Goal: Task Accomplishment & Management: Manage account settings

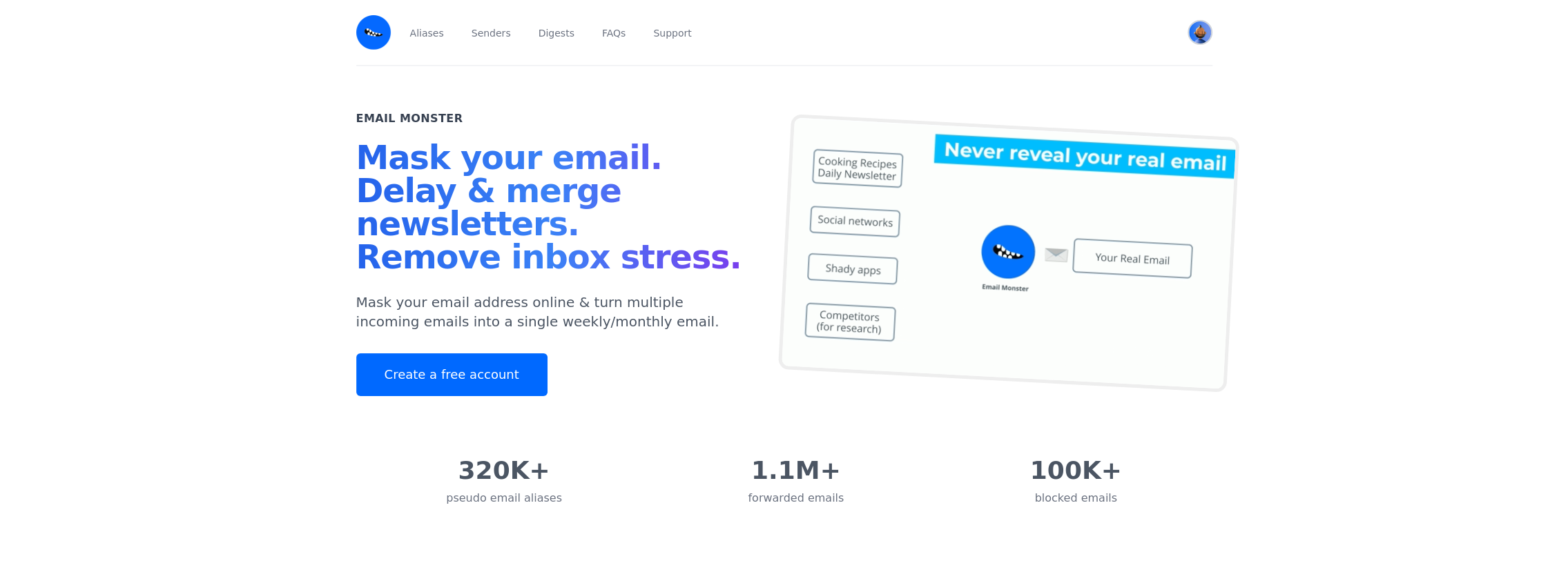
click at [1196, 33] on img "User menu" at bounding box center [1200, 32] width 22 height 22
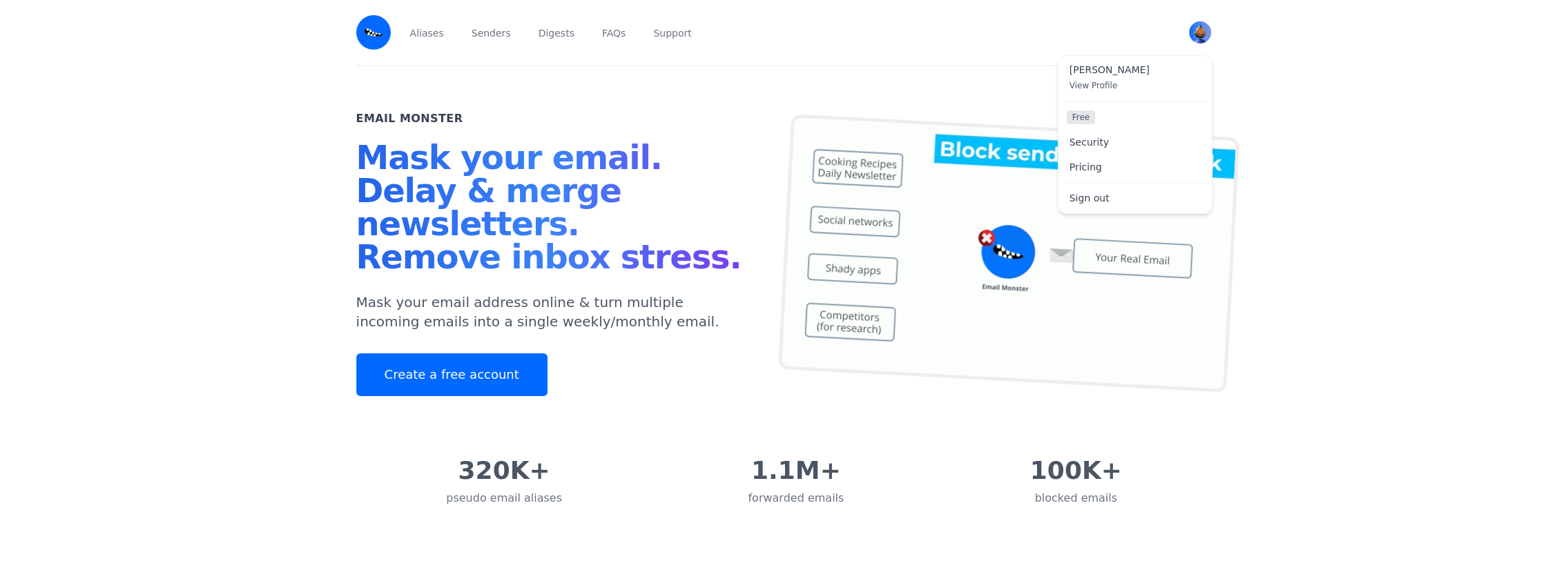
click at [819, 81] on div "Email Monster Mask your email. Delay & merge newsletters. Remove inbox stress. …" at bounding box center [784, 258] width 856 height 385
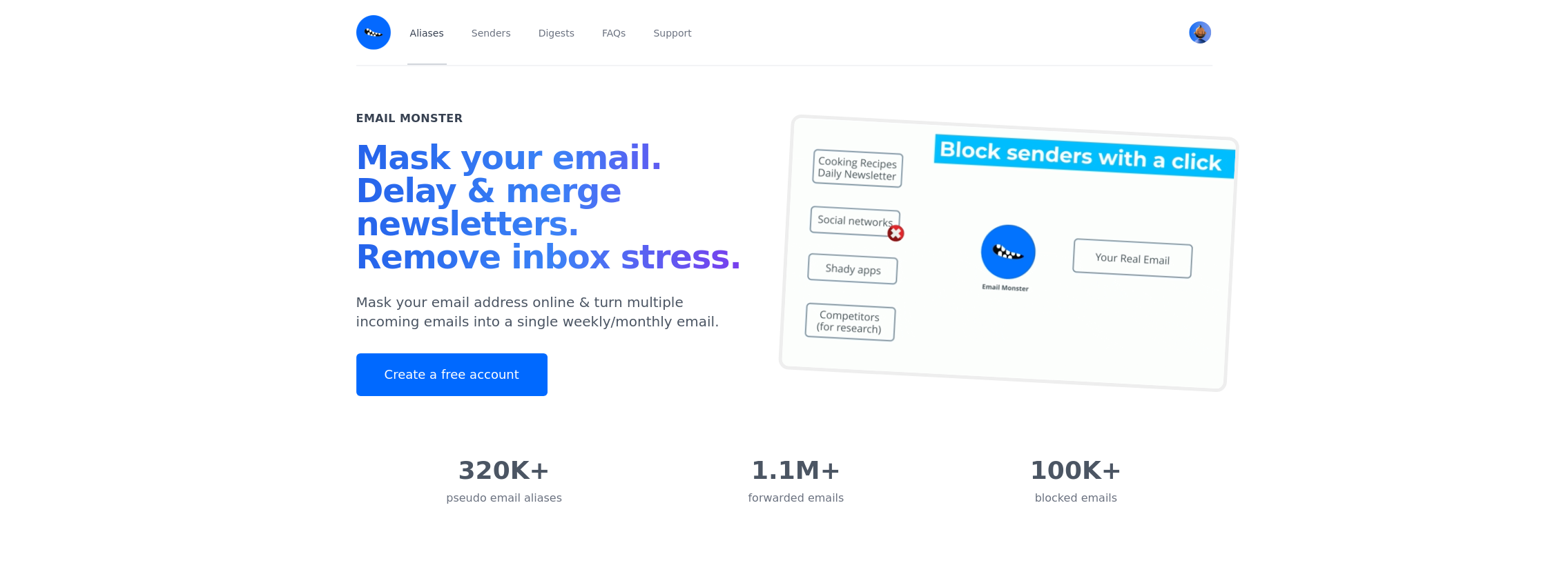
click at [420, 30] on link "Aliases" at bounding box center [427, 32] width 40 height 65
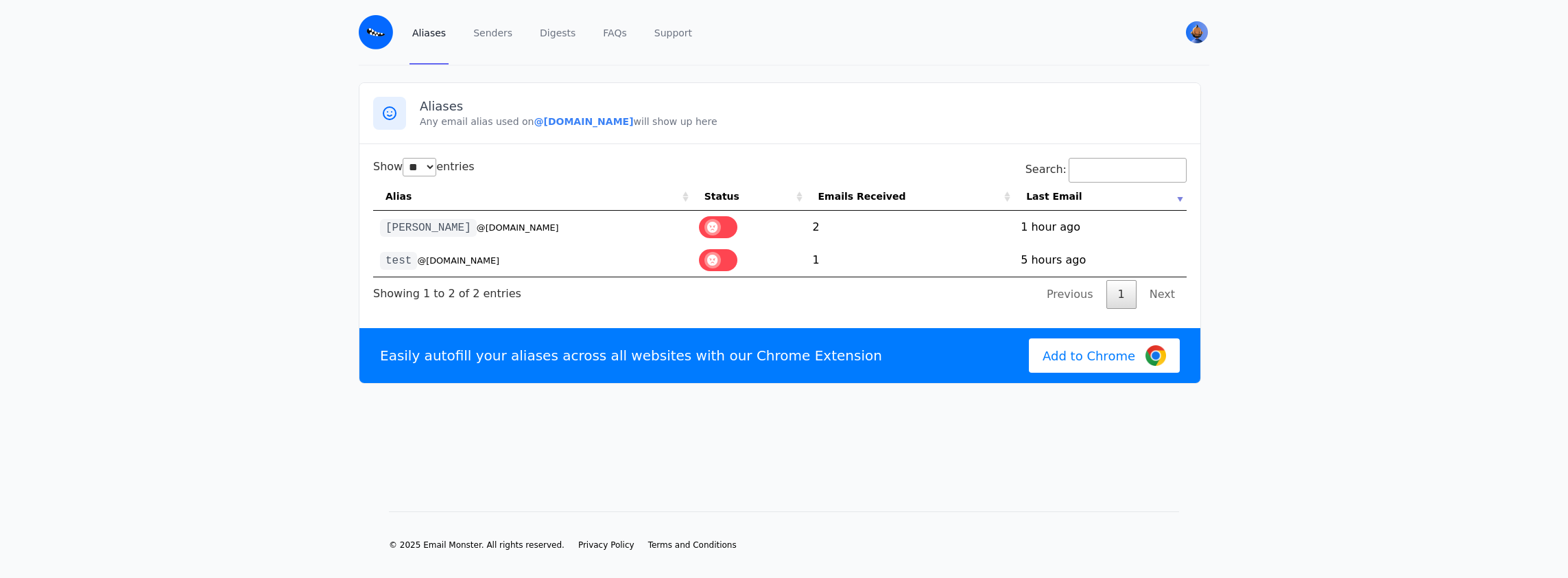
select select "**"
drag, startPoint x: 427, startPoint y: 226, endPoint x: 517, endPoint y: 226, distance: 90.0
click at [517, 226] on td "[PERSON_NAME] @[DOMAIN_NAME]" at bounding box center [533, 227] width 319 height 33
drag, startPoint x: 517, startPoint y: 226, endPoint x: 464, endPoint y: 232, distance: 53.3
copy small "@[DOMAIN_NAME]"
